Goal: Task Accomplishment & Management: Complete application form

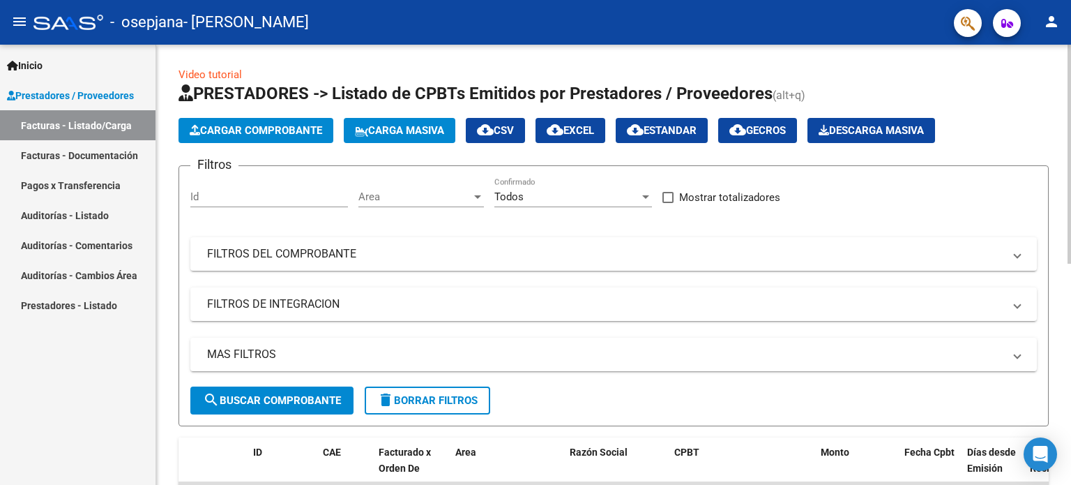
click at [393, 60] on div "Video tutorial PRESTADORES -> Listado de CPBTs Emitidos por Prestadores / Prove…" at bounding box center [613, 483] width 915 height 877
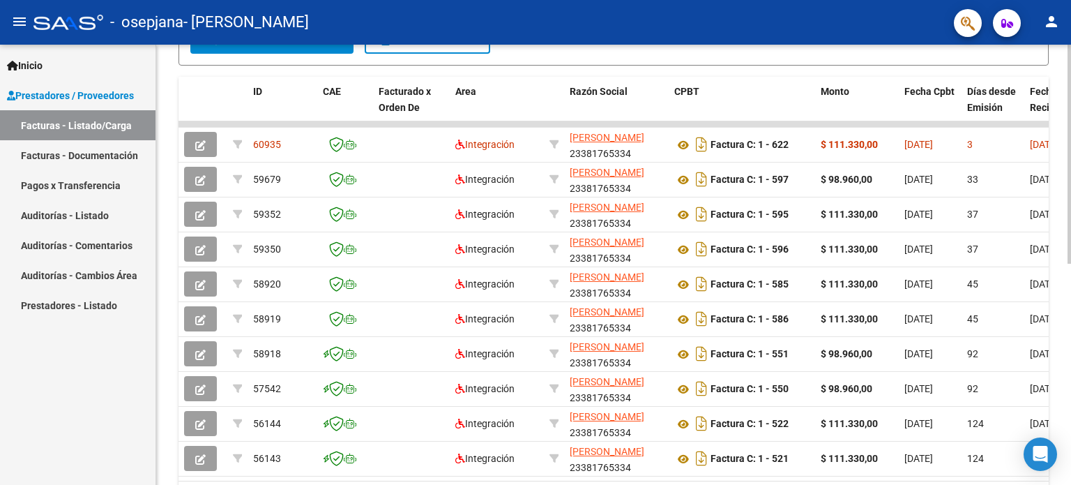
scroll to position [363, 0]
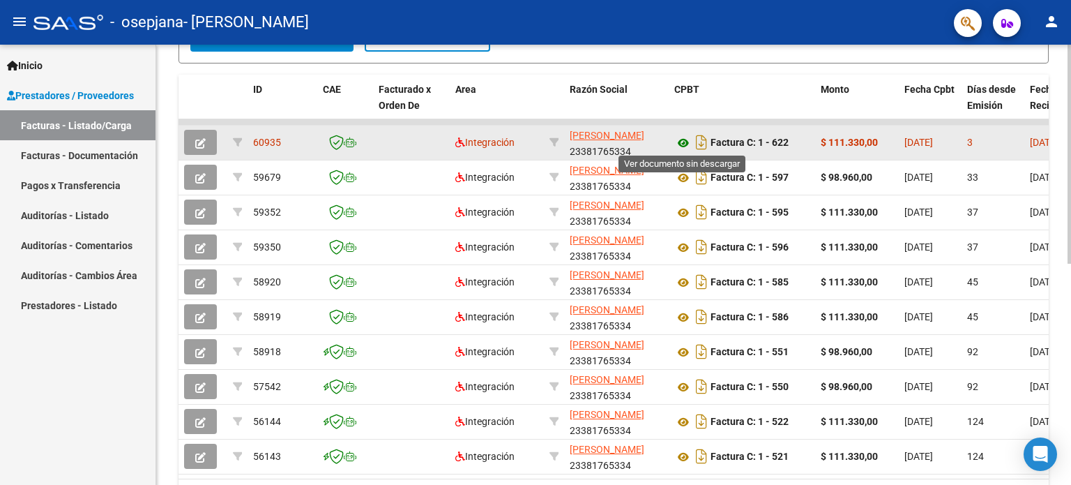
click at [683, 142] on icon at bounding box center [683, 143] width 18 height 17
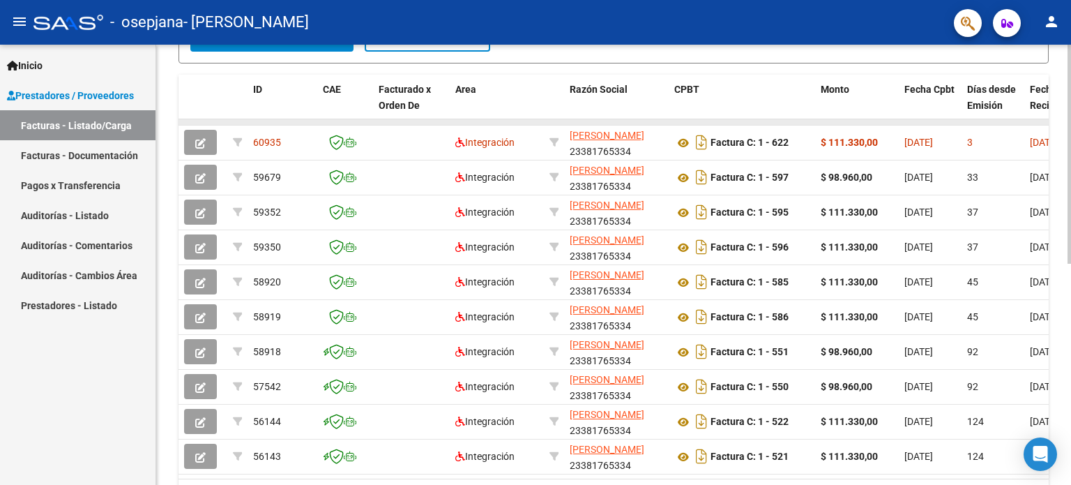
click at [708, 119] on datatable-body-cell at bounding box center [742, 122] width 146 height 6
click at [78, 120] on link "Facturas - Listado/Carga" at bounding box center [78, 125] width 156 height 30
click at [163, 91] on div "Video tutorial PRESTADORES -> Listado de CPBTs Emitidos por Prestadores / Prove…" at bounding box center [613, 120] width 915 height 877
click at [1057, 103] on div "Video tutorial PRESTADORES -> Listado de CPBTs Emitidos por Prestadores / Prove…" at bounding box center [613, 120] width 915 height 877
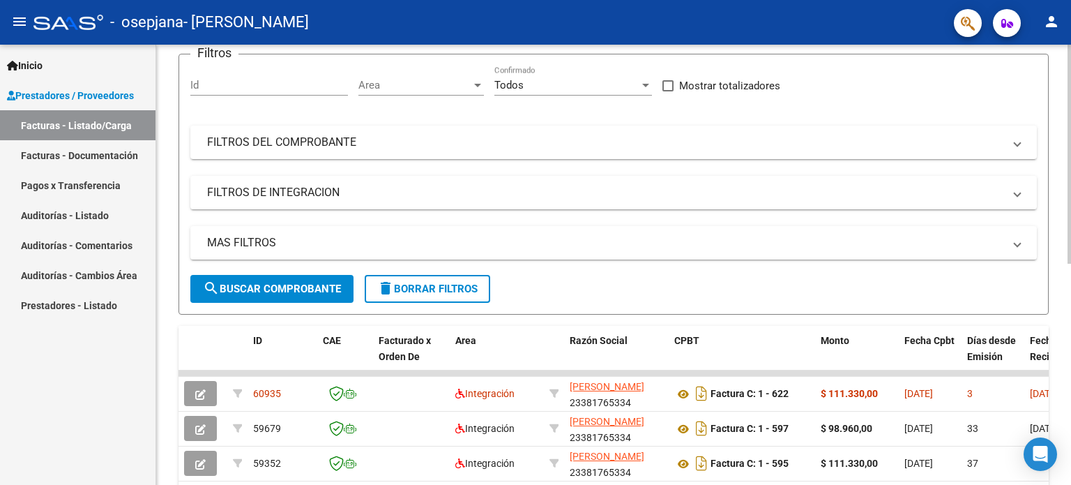
scroll to position [0, 0]
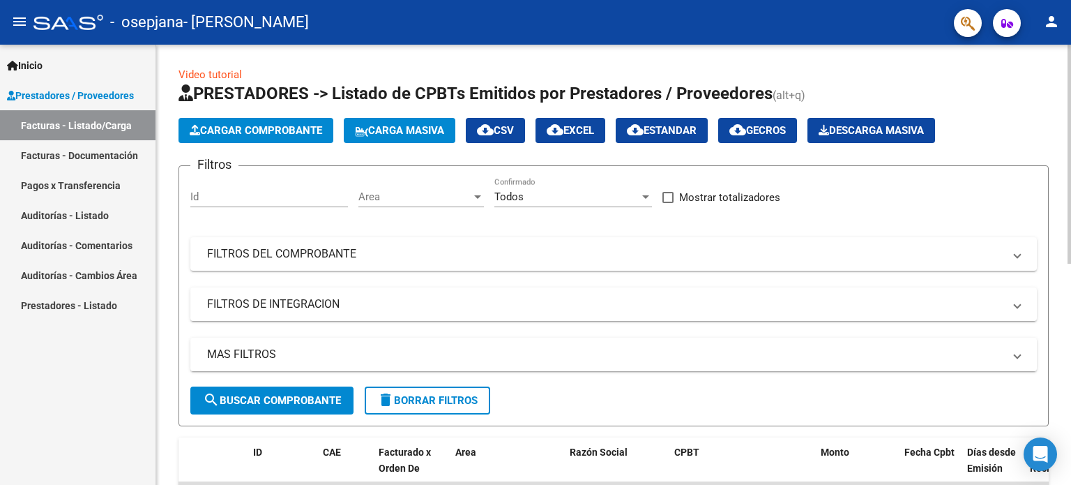
click at [321, 133] on span "Cargar Comprobante" at bounding box center [256, 130] width 133 height 13
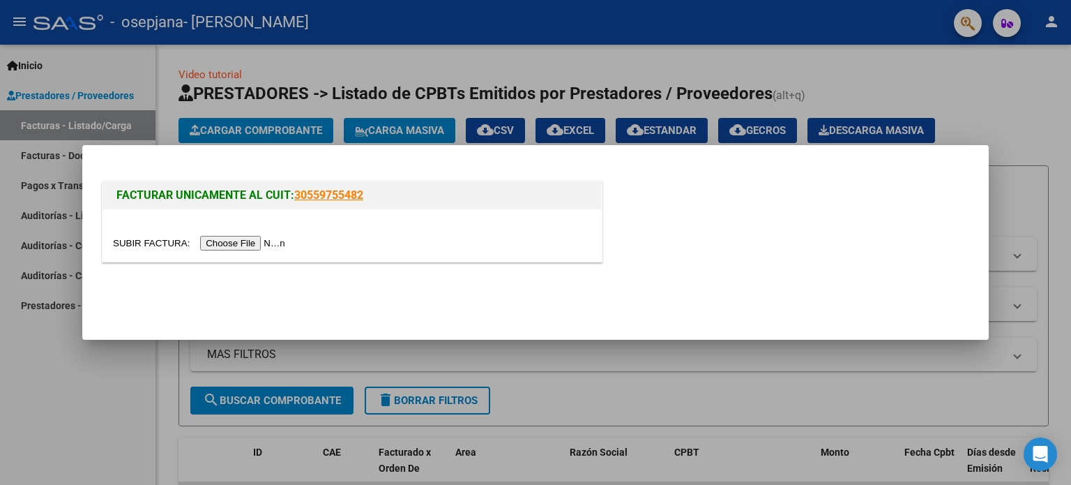
click at [282, 243] on input "file" at bounding box center [201, 243] width 176 height 15
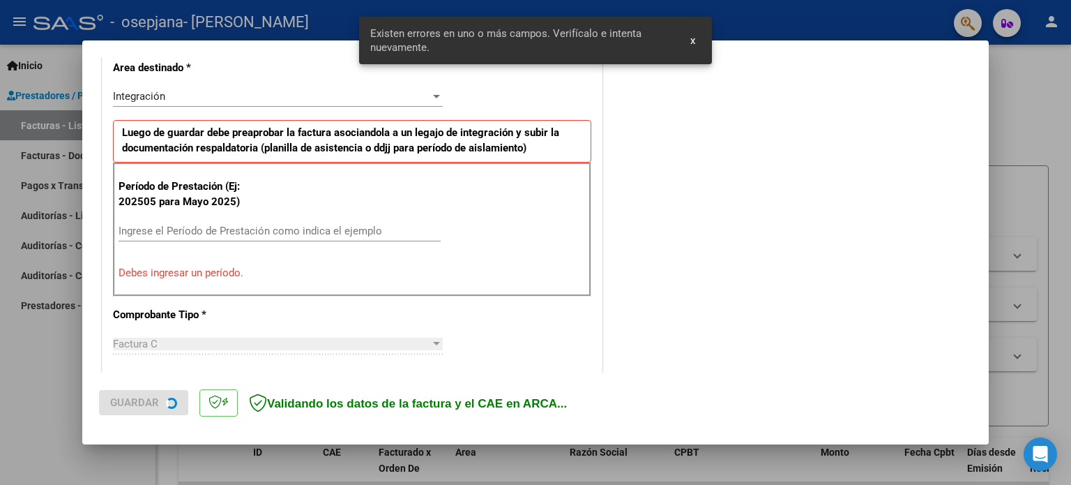
scroll to position [326, 0]
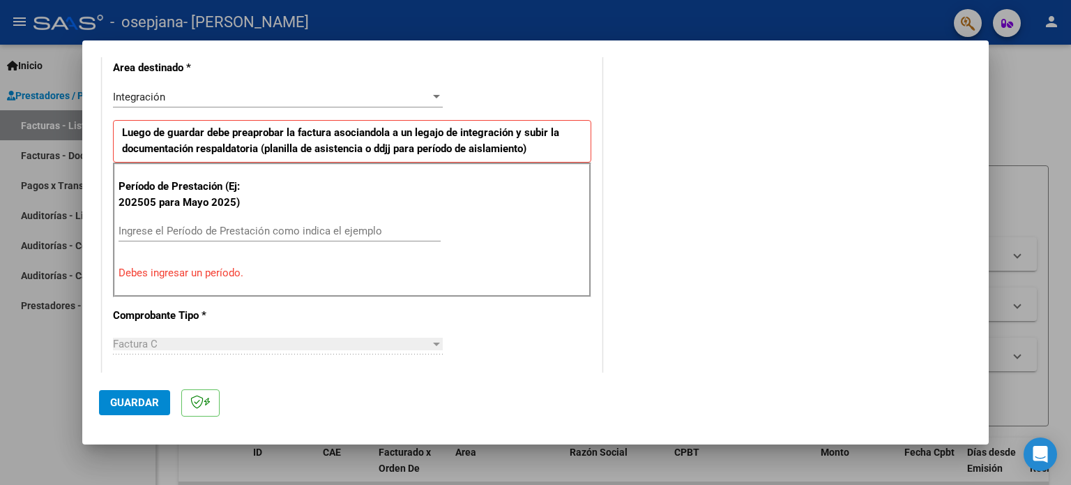
drag, startPoint x: 294, startPoint y: 206, endPoint x: 280, endPoint y: 228, distance: 25.7
click at [280, 228] on div "Período de Prestación (Ej: 202505 para [DATE]) Ingrese el Período de Prestación…" at bounding box center [352, 230] width 478 height 134
click at [280, 228] on input "Ingrese el Período de Prestación como indica el ejemplo" at bounding box center [280, 231] width 322 height 13
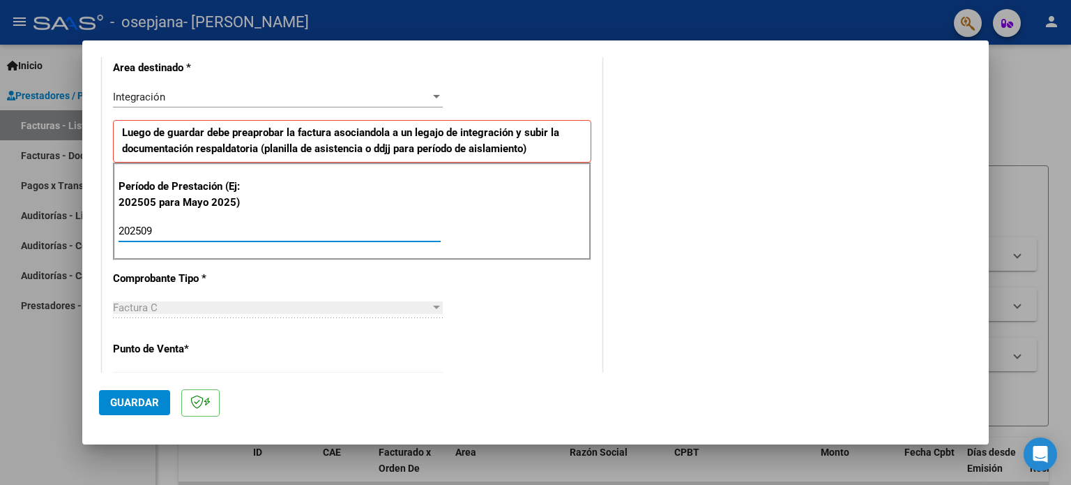
type input "202509"
click at [137, 399] on span "Guardar" at bounding box center [134, 402] width 49 height 13
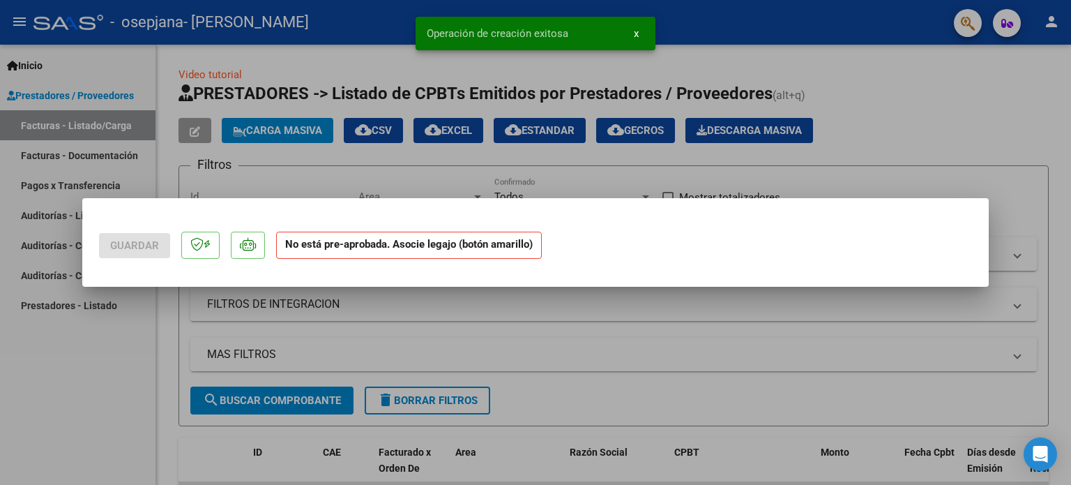
scroll to position [0, 0]
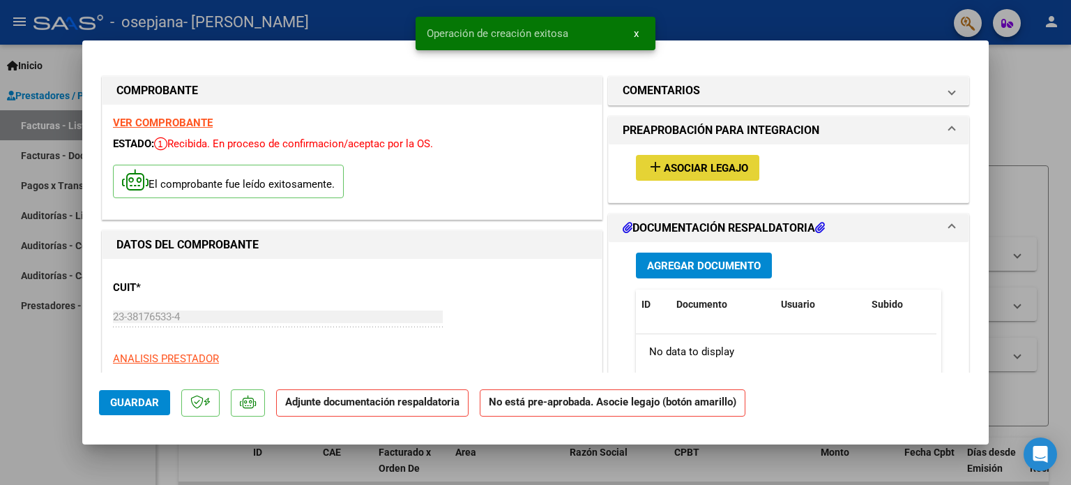
click at [703, 171] on span "Asociar Legajo" at bounding box center [706, 168] width 84 height 13
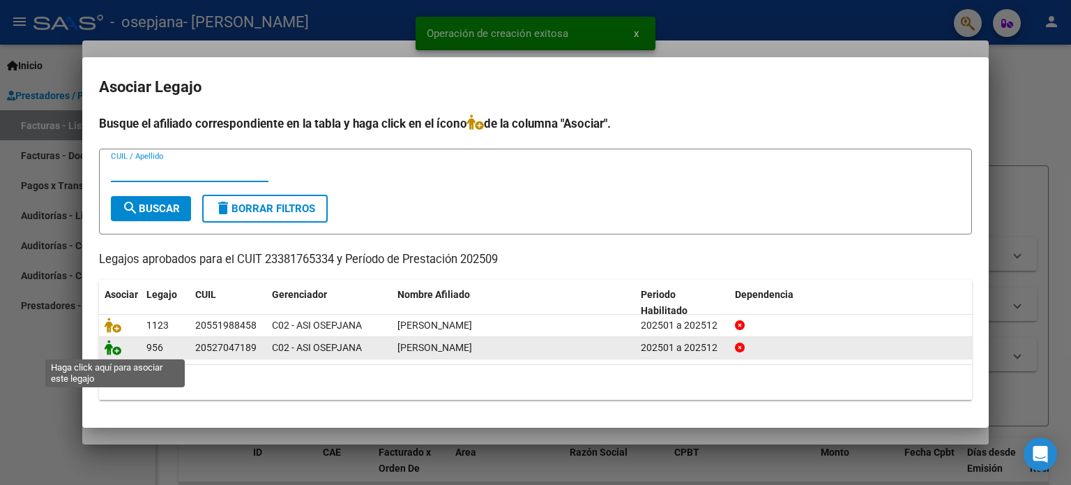
click at [109, 342] on icon at bounding box center [113, 347] width 17 height 15
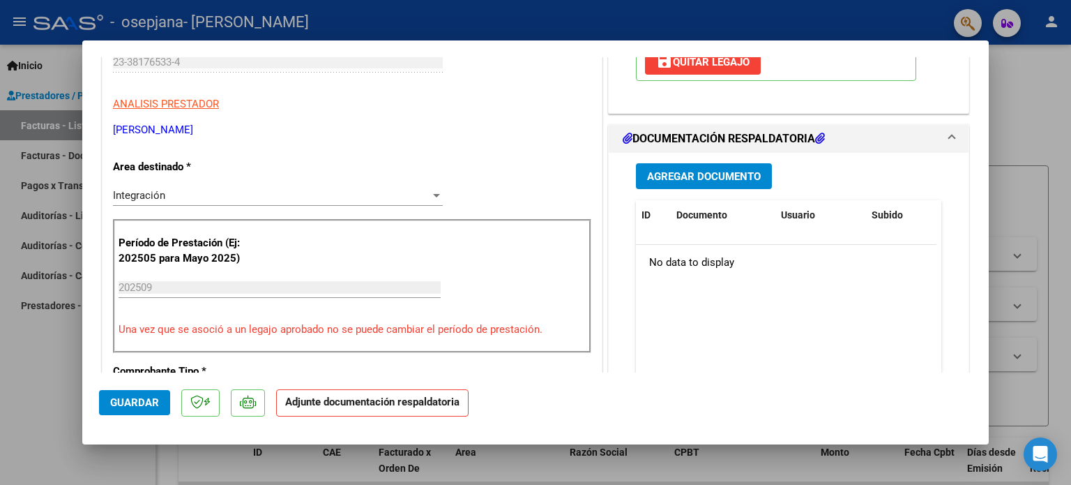
scroll to position [341, 0]
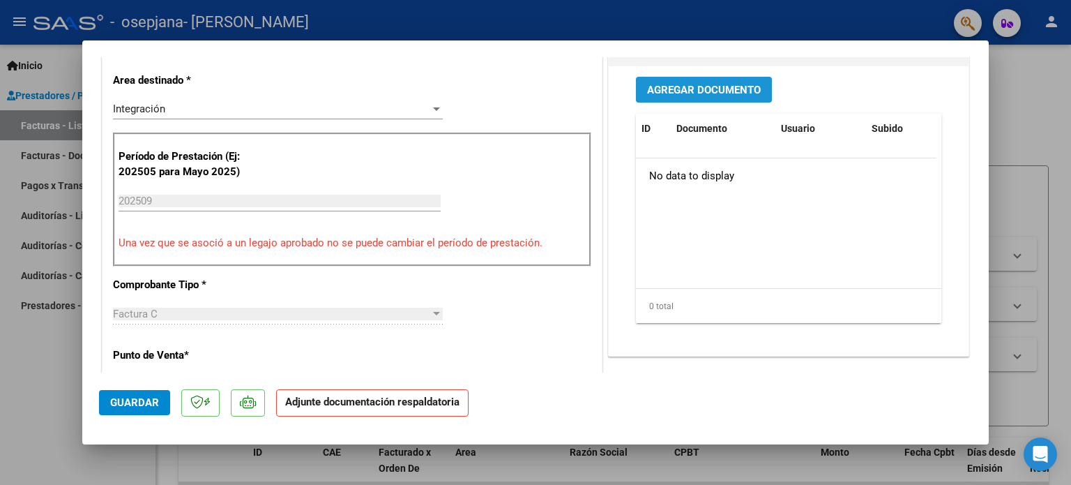
click at [676, 84] on span "Agregar Documento" at bounding box center [704, 90] width 114 height 13
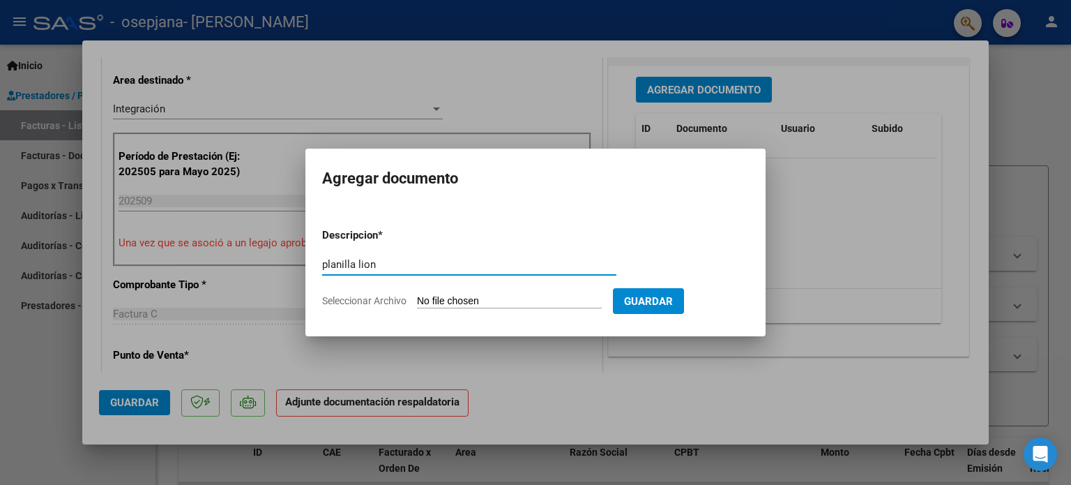
type input "planilla lion"
click at [497, 303] on input "Seleccionar Archivo" at bounding box center [509, 301] width 185 height 13
type input "C:\fakepath\lion.pdf"
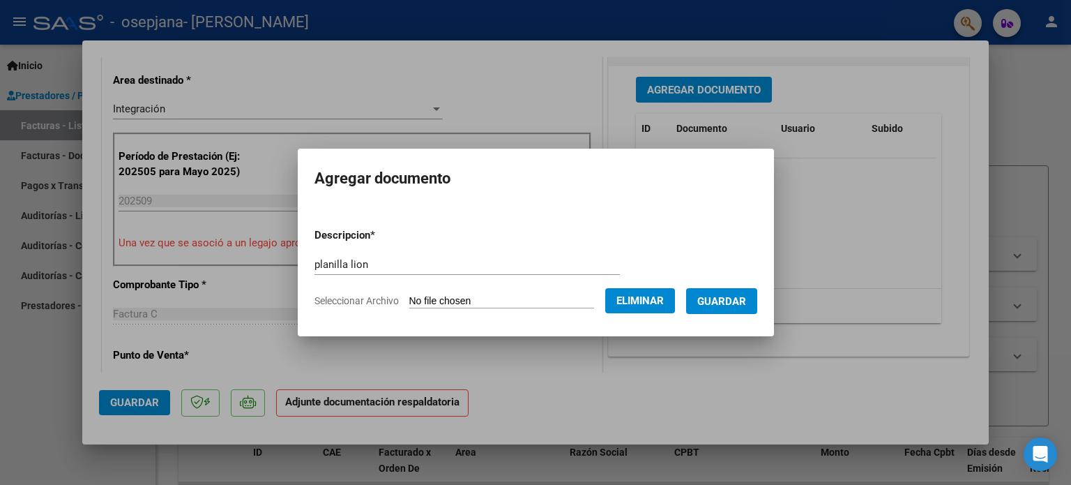
click at [686, 294] on app-file-uploader "Seleccionar Archivo Eliminar" at bounding box center [501, 300] width 372 height 13
click at [722, 299] on span "Guardar" at bounding box center [721, 301] width 49 height 13
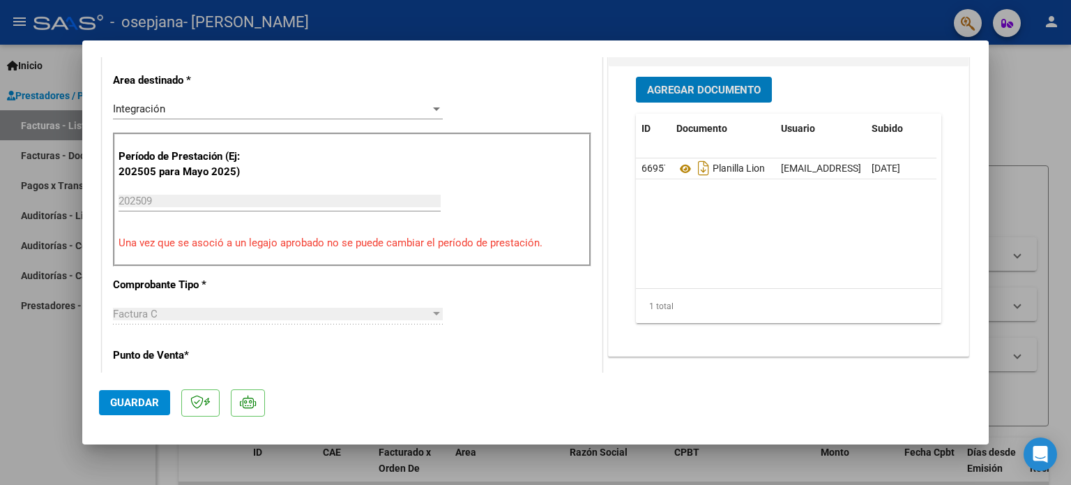
click at [131, 414] on button "Guardar" at bounding box center [134, 402] width 71 height 25
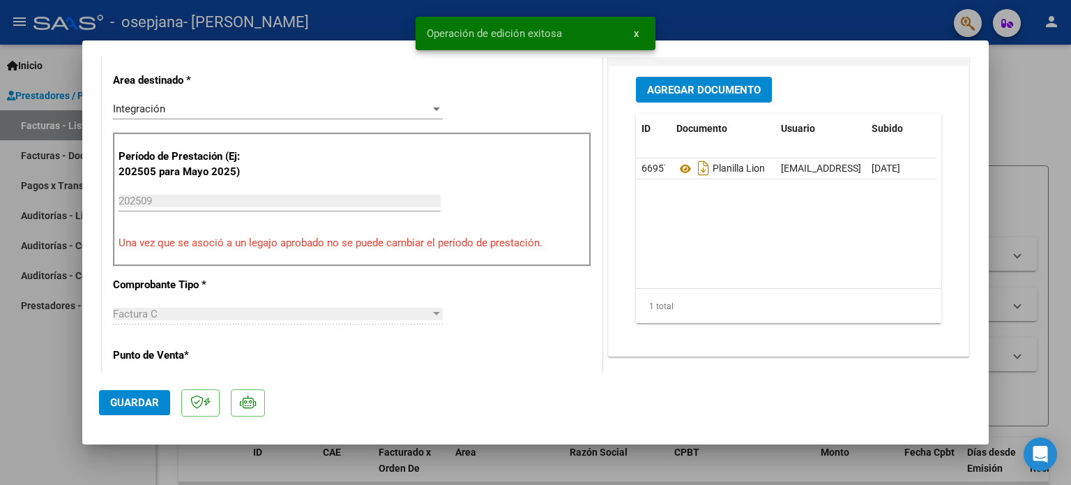
click at [1050, 114] on div at bounding box center [535, 242] width 1071 height 485
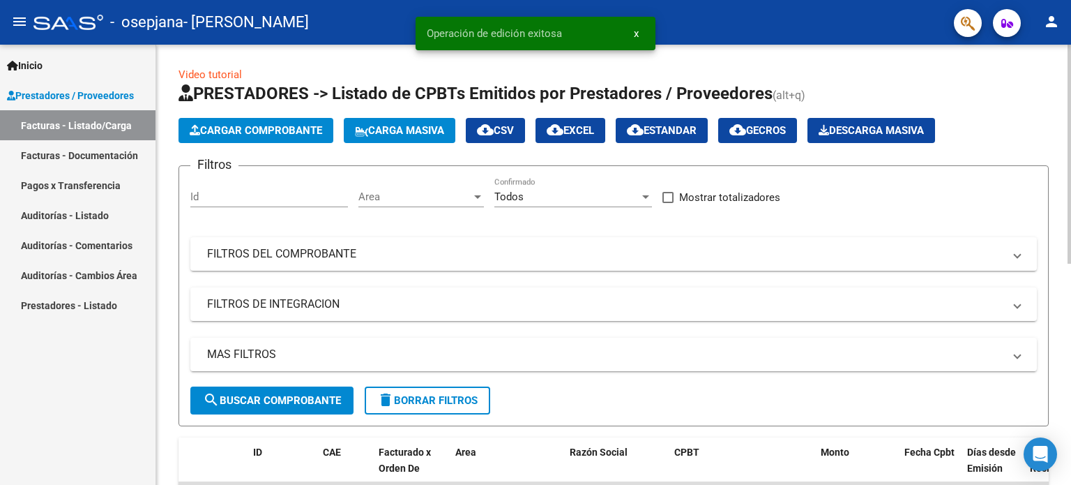
click at [1055, 120] on div "Video tutorial PRESTADORES -> Listado de CPBTs Emitidos por Prestadores / Prove…" at bounding box center [613, 483] width 915 height 877
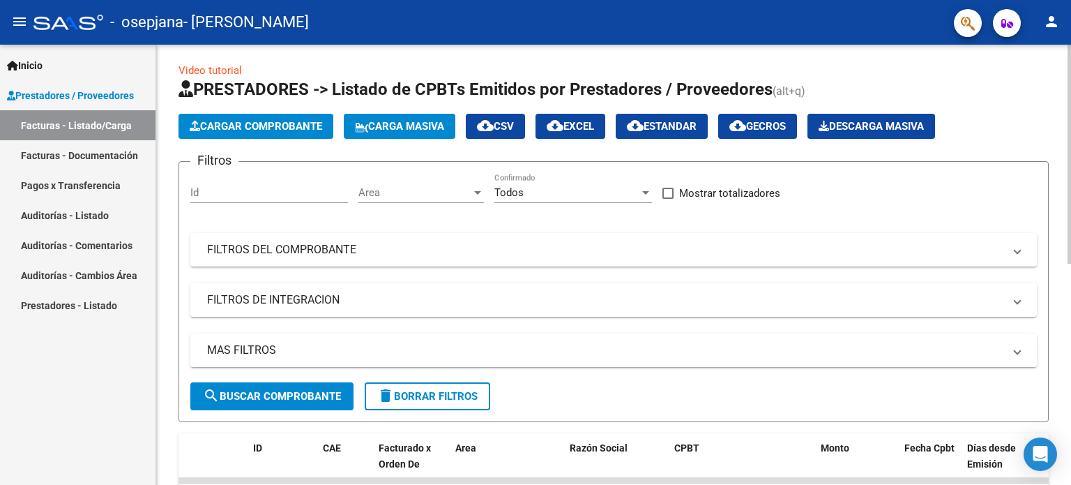
scroll to position [0, 0]
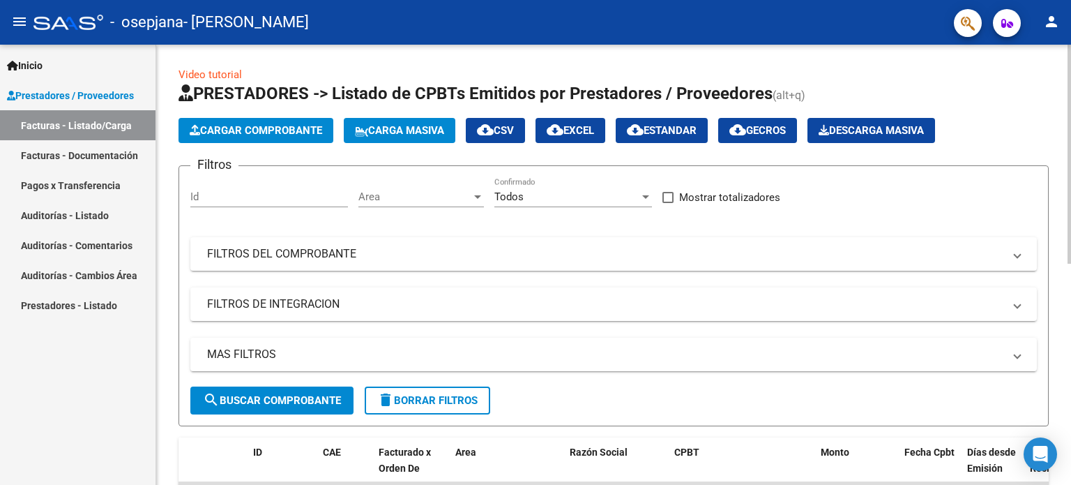
click at [1035, 48] on div "Video tutorial PRESTADORES -> Listado de CPBTs Emitidos por Prestadores / Prove…" at bounding box center [615, 483] width 919 height 877
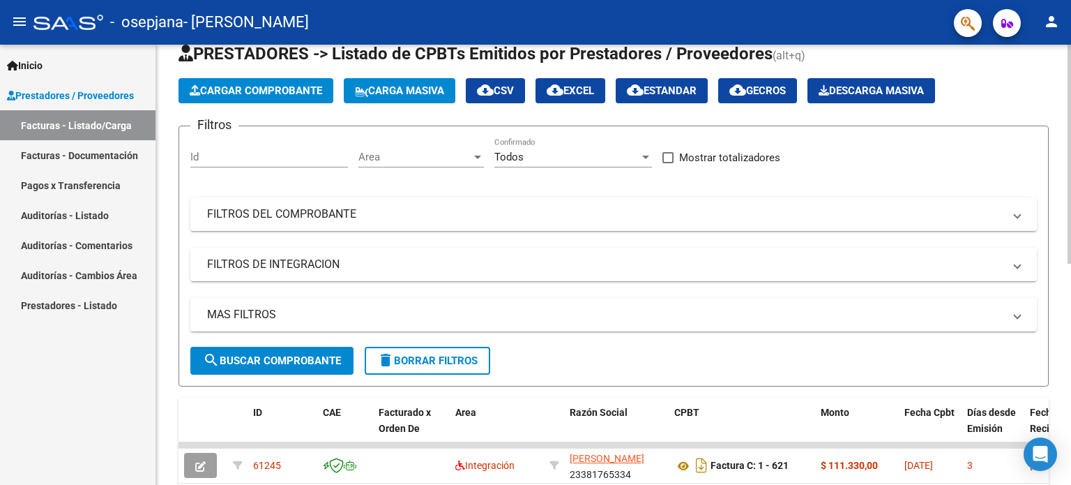
scroll to position [43, 0]
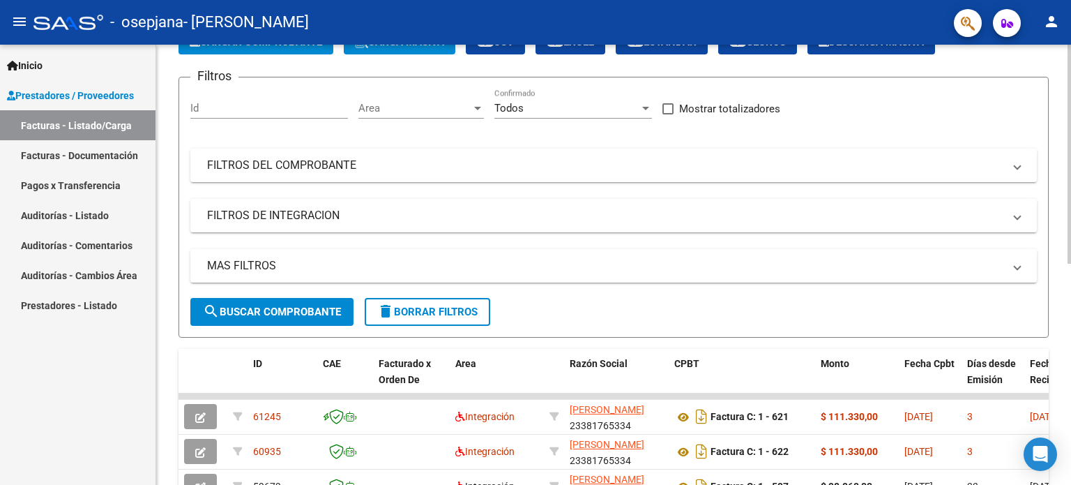
click at [1069, 135] on div at bounding box center [1069, 198] width 3 height 219
